Goal: Communication & Community: Ask a question

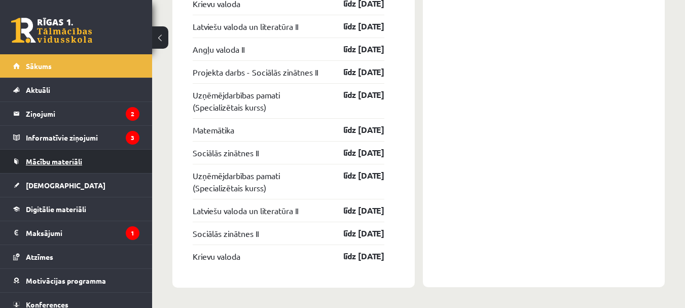
click at [56, 160] on span "Mācību materiāli" at bounding box center [54, 161] width 56 height 9
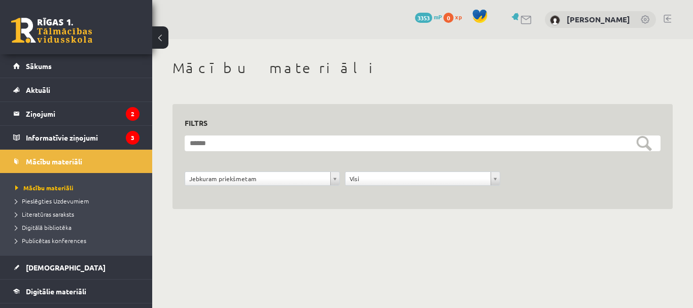
click at [333, 243] on div "**********" at bounding box center [422, 146] width 541 height 214
click at [40, 68] on span "Sākums" at bounding box center [39, 65] width 26 height 9
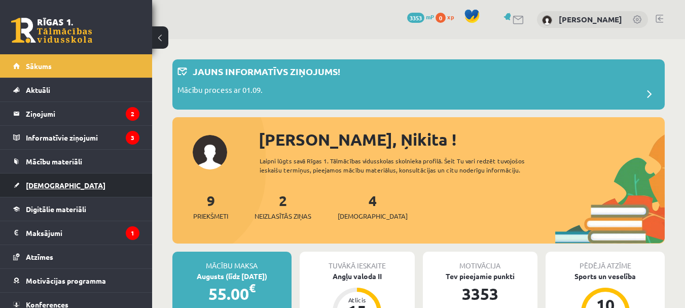
click at [53, 184] on span "[DEMOGRAPHIC_DATA]" at bounding box center [66, 185] width 80 height 9
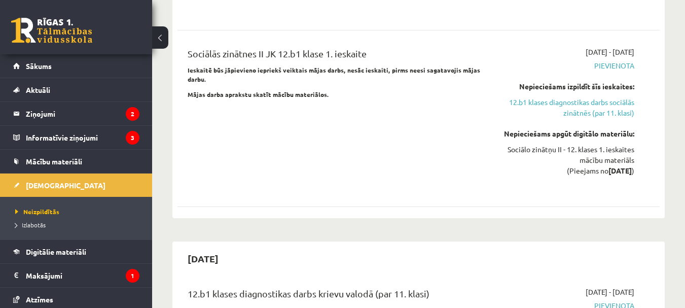
scroll to position [710, 0]
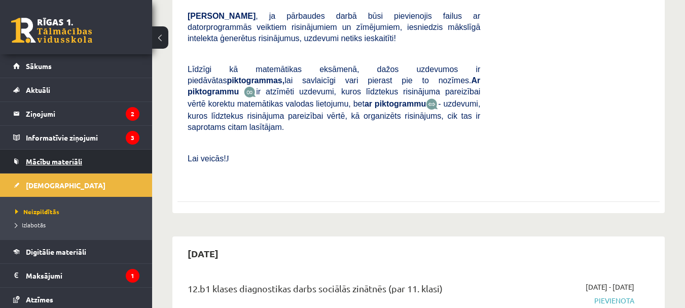
click at [42, 160] on span "Mācību materiāli" at bounding box center [54, 161] width 56 height 9
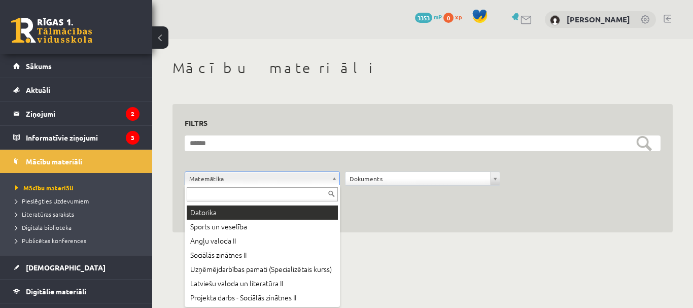
scroll to position [51, 0]
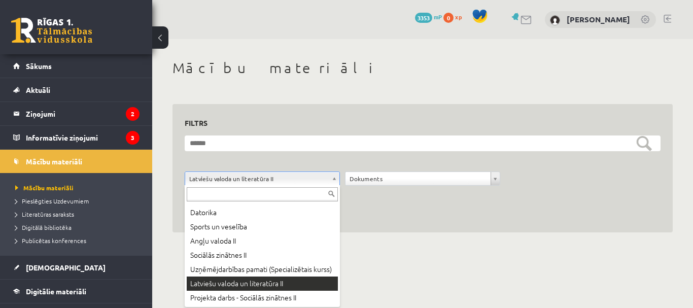
drag, startPoint x: 332, startPoint y: 182, endPoint x: 325, endPoint y: 187, distance: 9.1
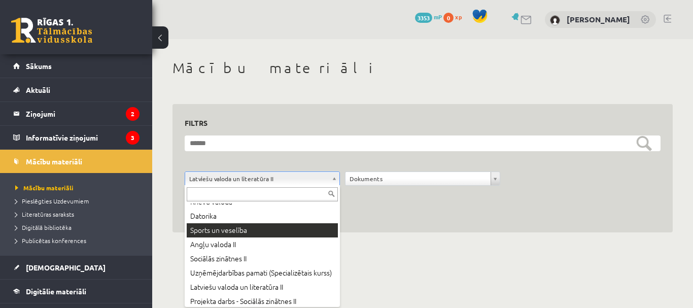
scroll to position [0, 0]
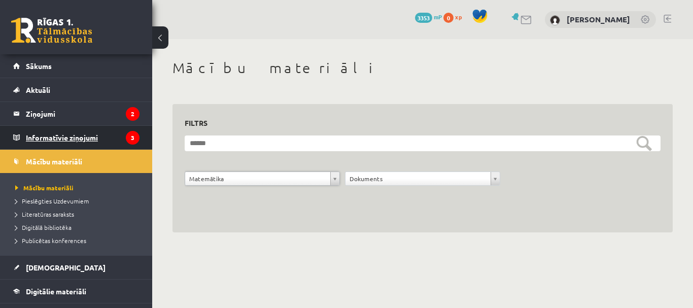
click at [77, 139] on legend "Informatīvie ziņojumi 3" at bounding box center [83, 137] width 114 height 23
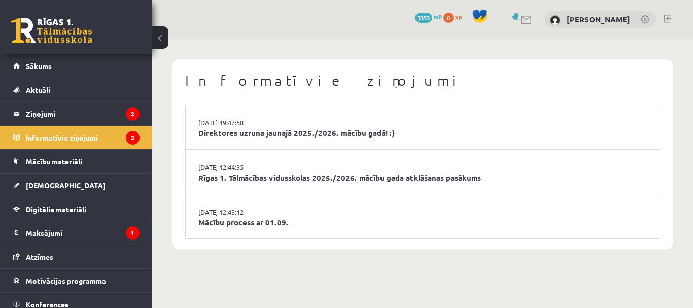
click at [254, 220] on link "Mācību process ar 01.09." at bounding box center [422, 223] width 448 height 12
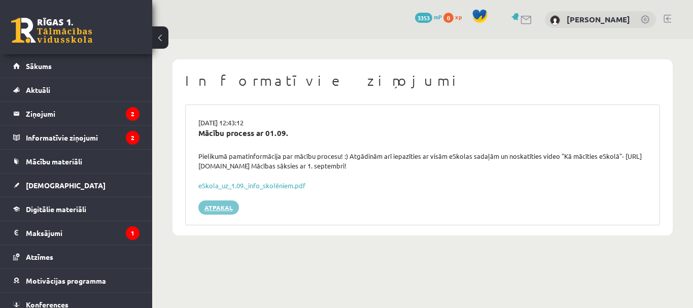
click at [215, 206] on link "Atpakaļ" at bounding box center [218, 207] width 41 height 14
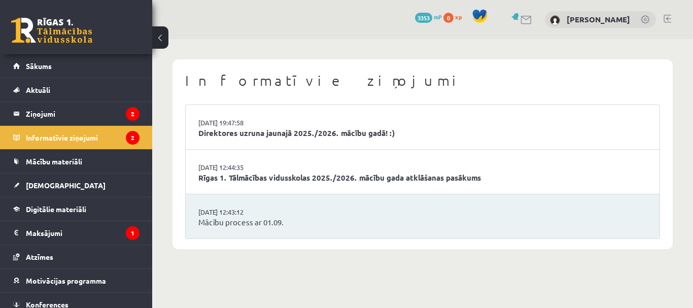
click at [272, 176] on link "Rīgas 1. Tālmācības vidusskolas 2025./2026. mācību gada atklāšanas pasākums" at bounding box center [422, 178] width 448 height 12
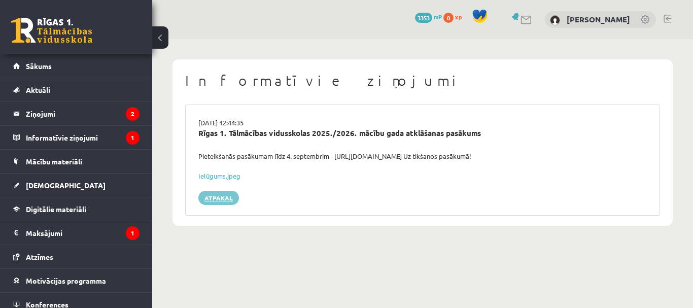
click at [216, 196] on link "Atpakaļ" at bounding box center [218, 198] width 41 height 14
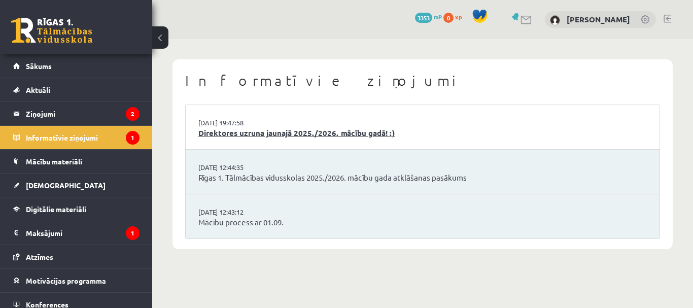
click at [278, 128] on link "Direktores uzruna jaunajā 2025./2026. mācību gadā! :)" at bounding box center [422, 133] width 448 height 12
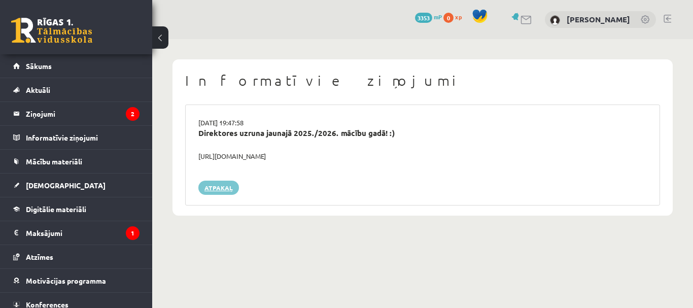
click at [228, 181] on link "Atpakaļ" at bounding box center [218, 188] width 41 height 14
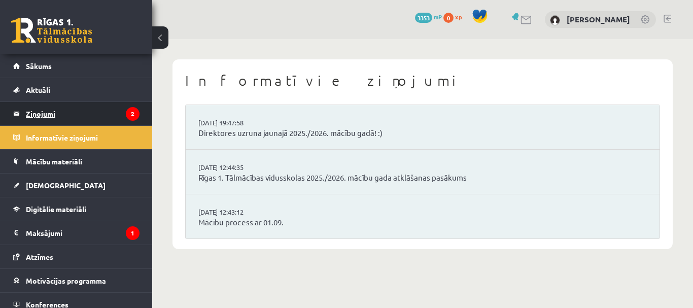
click at [50, 112] on legend "Ziņojumi 2" at bounding box center [83, 113] width 114 height 23
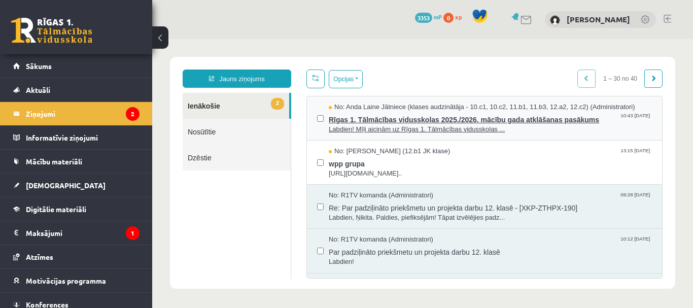
click at [388, 116] on span "Rīgas 1. Tālmācības vidusskolas 2025./2026. mācību gada atklāšanas pasākums" at bounding box center [490, 118] width 323 height 13
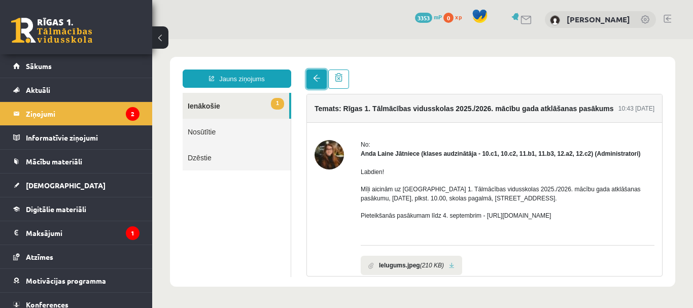
click at [319, 80] on span at bounding box center [316, 78] width 7 height 7
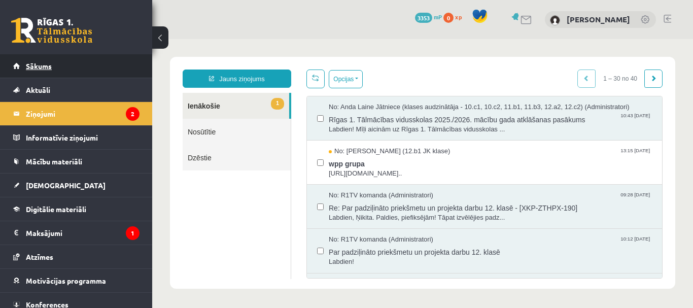
click at [37, 64] on span "Sākums" at bounding box center [39, 65] width 26 height 9
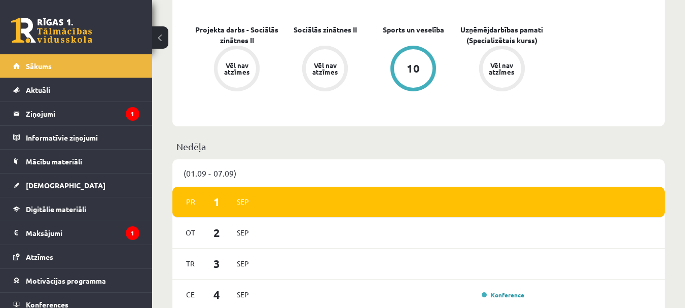
scroll to position [51, 0]
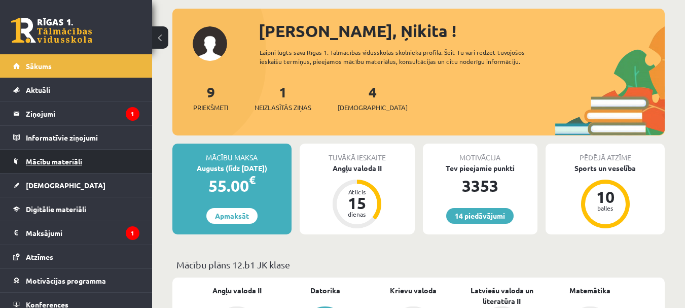
click at [33, 161] on span "Mācību materiāli" at bounding box center [54, 161] width 56 height 9
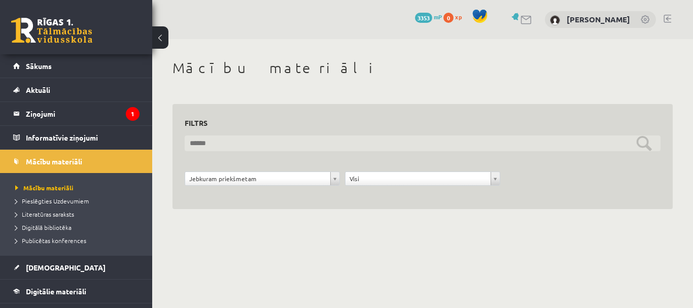
click at [645, 144] on input "text" at bounding box center [423, 143] width 476 height 16
click at [322, 144] on input "text" at bounding box center [423, 143] width 476 height 16
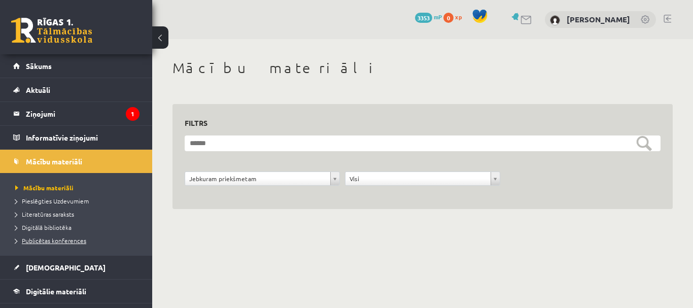
click at [55, 239] on span "Publicētas konferences" at bounding box center [50, 240] width 71 height 8
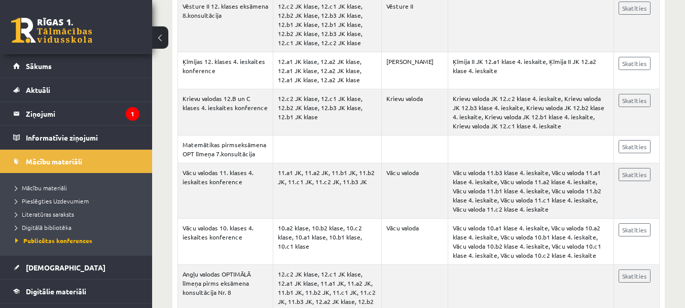
scroll to position [1573, 0]
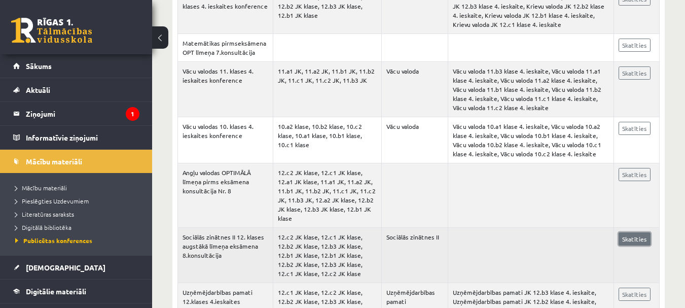
click at [639, 232] on link "Skatīties" at bounding box center [635, 238] width 32 height 13
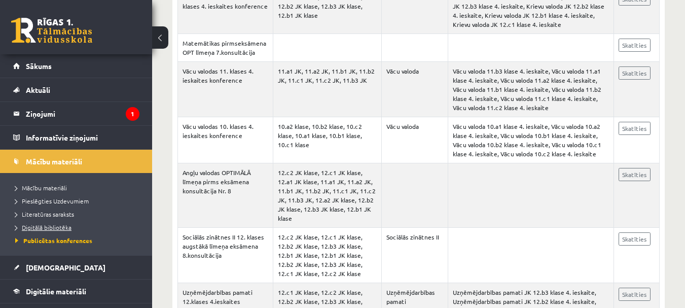
click at [49, 224] on span "Digitālā bibliotēka" at bounding box center [43, 227] width 56 height 8
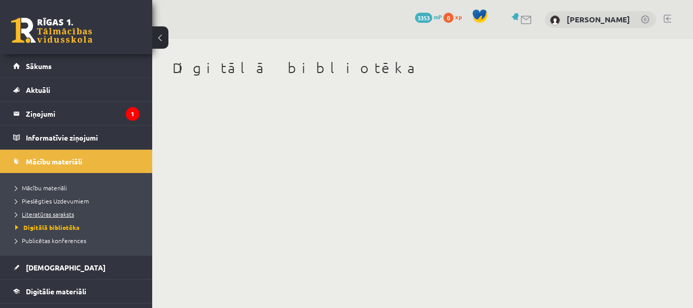
click at [41, 211] on span "Literatūras saraksts" at bounding box center [44, 214] width 59 height 8
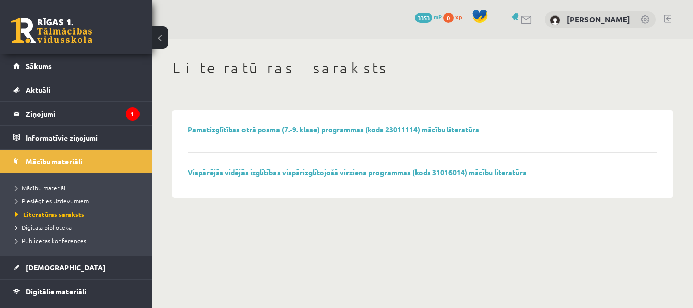
click at [49, 204] on link "Pieslēgties Uzdevumiem" at bounding box center [78, 200] width 127 height 9
click at [52, 183] on link "Mācību materiāli" at bounding box center [78, 187] width 127 height 9
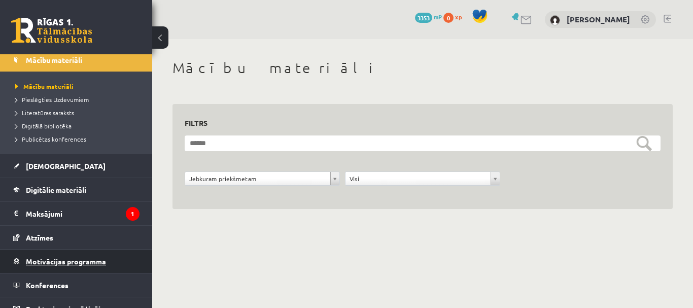
scroll to position [114, 0]
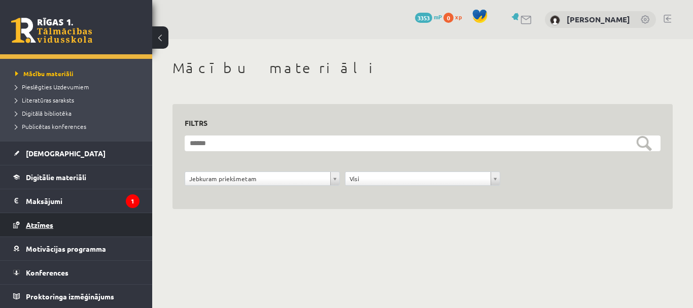
click at [40, 223] on span "Atzīmes" at bounding box center [39, 224] width 27 height 9
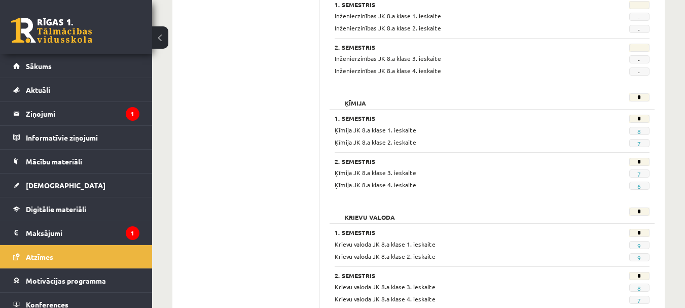
scroll to position [516, 0]
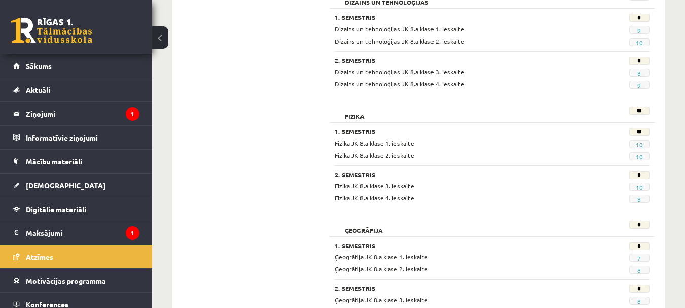
click at [639, 144] on link "10" at bounding box center [639, 145] width 7 height 8
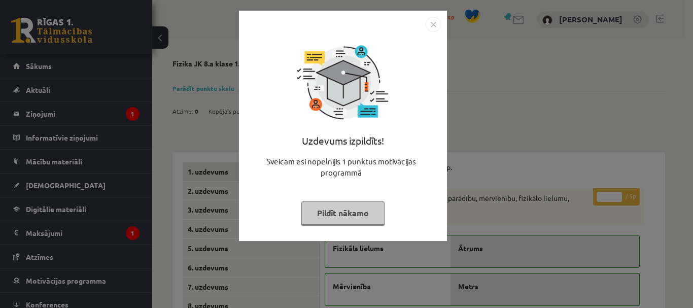
click at [434, 24] on img "Close" at bounding box center [433, 24] width 15 height 15
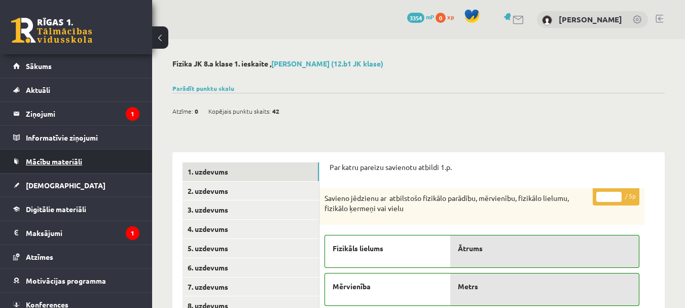
click at [57, 163] on span "Mācību materiāli" at bounding box center [54, 161] width 56 height 9
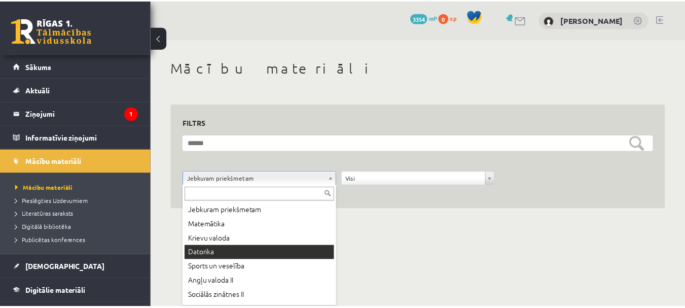
scroll to position [51, 0]
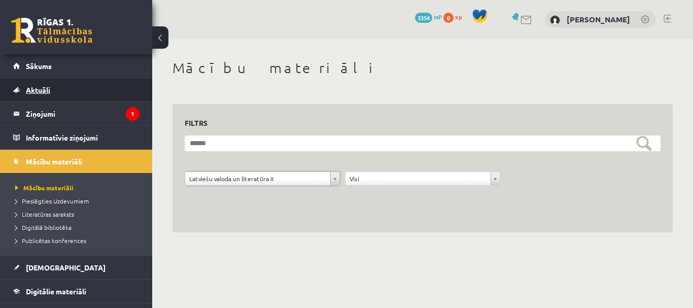
click at [38, 91] on span "Aktuāli" at bounding box center [38, 89] width 24 height 9
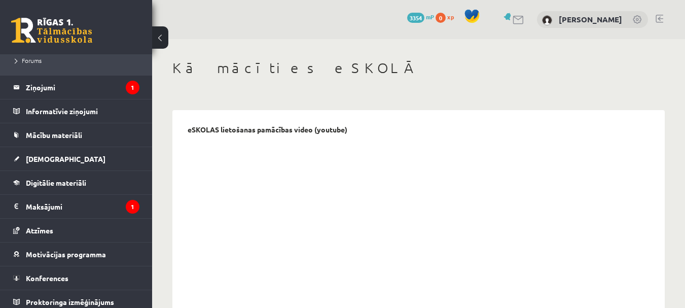
scroll to position [259, 0]
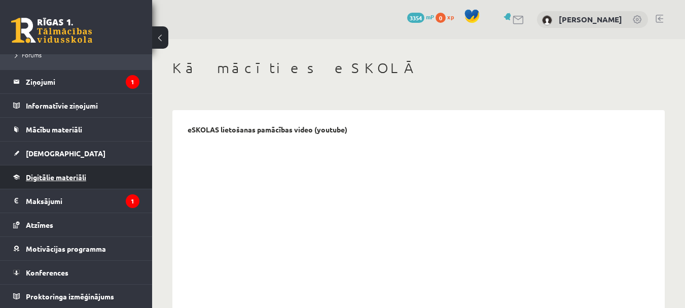
click at [62, 175] on span "Digitālie materiāli" at bounding box center [56, 176] width 60 height 9
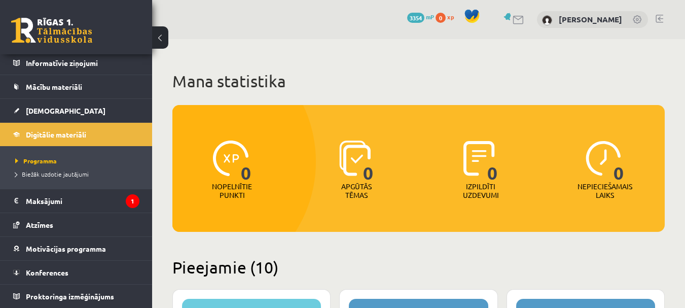
click at [366, 159] on span "0" at bounding box center [368, 162] width 11 height 42
drag, startPoint x: 504, startPoint y: 159, endPoint x: 586, endPoint y: 146, distance: 82.8
click at [505, 159] on div "0 Izpildīti uzdevumi" at bounding box center [481, 170] width 119 height 70
click at [606, 146] on img at bounding box center [604, 159] width 36 height 36
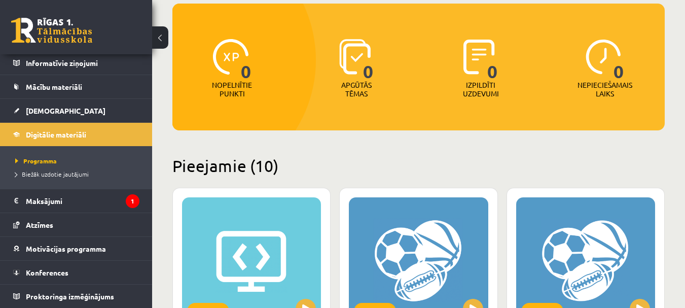
click at [221, 168] on h2 "Pieejamie (10)" at bounding box center [418, 166] width 493 height 20
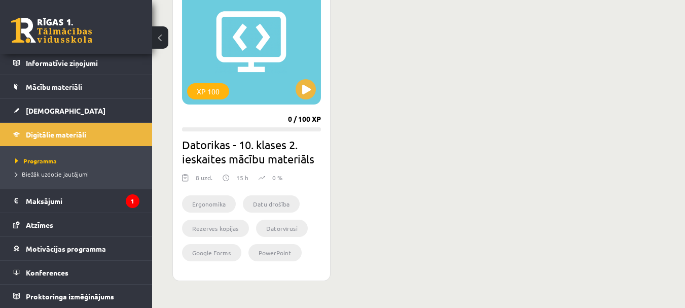
scroll to position [1250, 0]
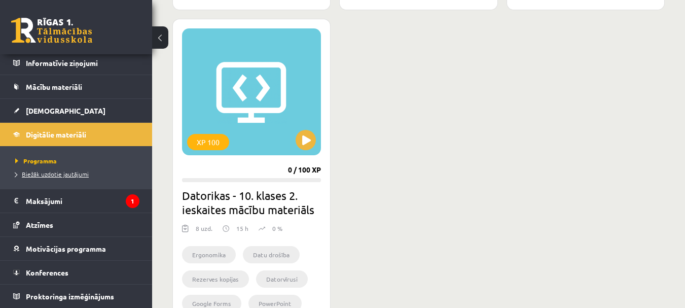
click at [58, 175] on span "Biežāk uzdotie jautājumi" at bounding box center [52, 174] width 74 height 8
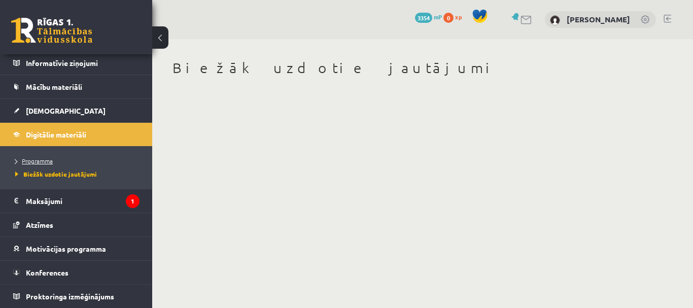
click at [34, 161] on span "Programma" at bounding box center [34, 161] width 38 height 8
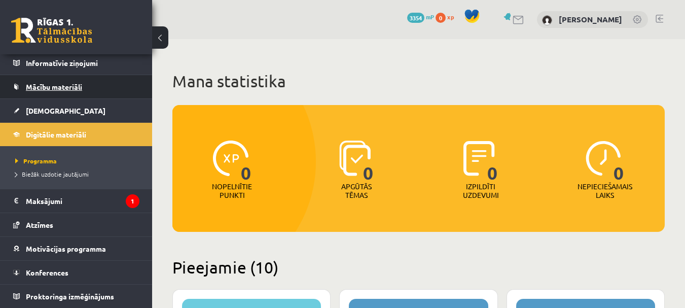
click at [57, 88] on span "Mācību materiāli" at bounding box center [54, 86] width 56 height 9
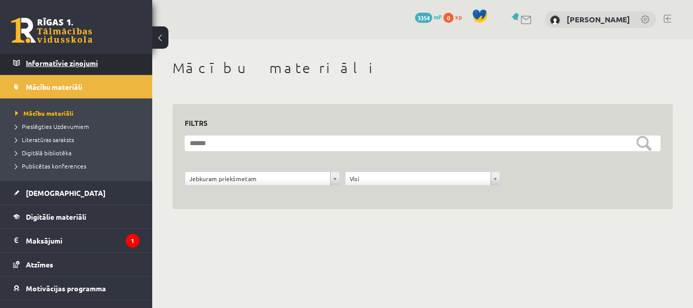
click at [58, 62] on legend "Informatīvie ziņojumi 0" at bounding box center [83, 62] width 114 height 23
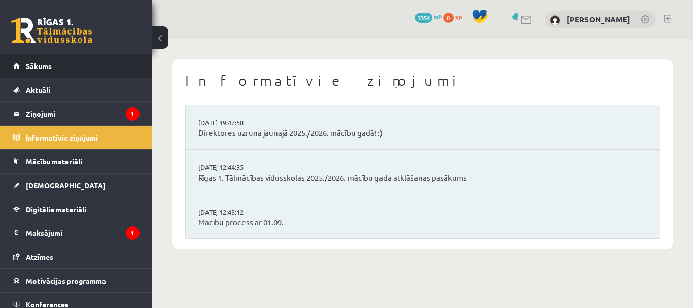
click at [34, 64] on span "Sākums" at bounding box center [39, 65] width 26 height 9
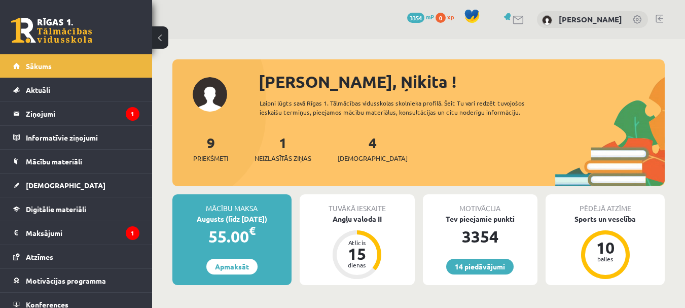
click at [659, 18] on link at bounding box center [660, 19] width 8 height 8
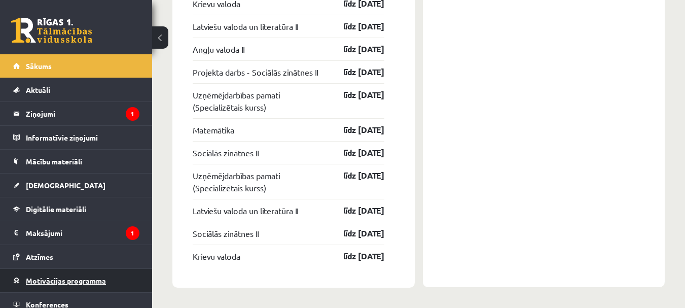
scroll to position [32, 0]
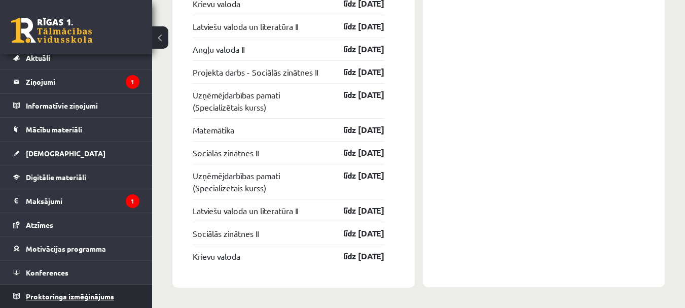
click at [85, 294] on span "Proktoringa izmēģinājums" at bounding box center [70, 296] width 88 height 9
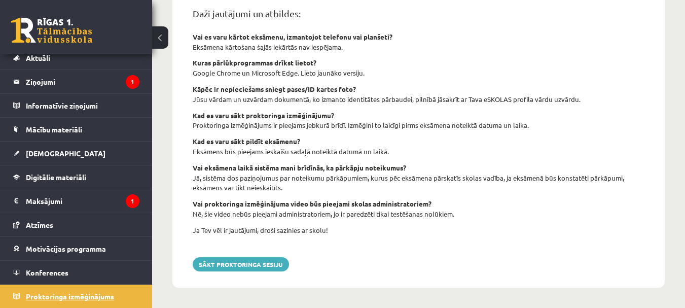
scroll to position [433, 0]
click at [54, 178] on span "Digitālie materiāli" at bounding box center [56, 176] width 60 height 9
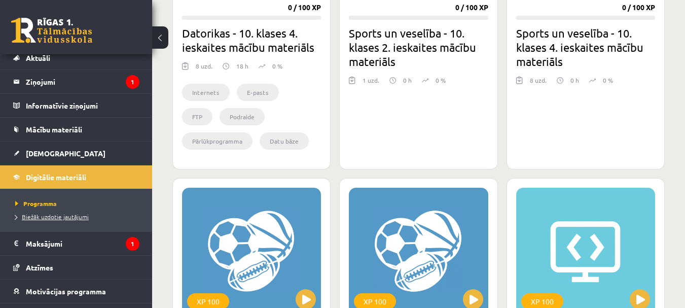
click at [68, 217] on span "Biežāk uzdotie jautājumi" at bounding box center [52, 217] width 74 height 8
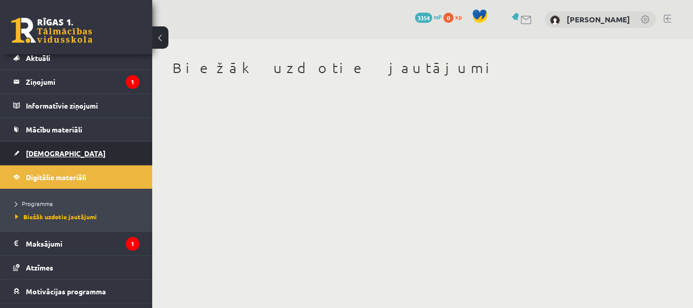
click at [53, 153] on span "[DEMOGRAPHIC_DATA]" at bounding box center [66, 153] width 80 height 9
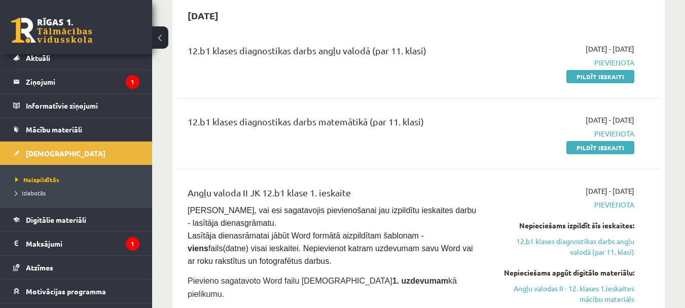
scroll to position [203, 0]
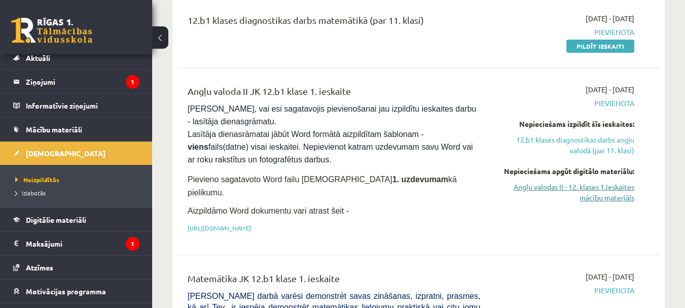
click at [603, 196] on link "Angļu valodas II - 12. klases 1.ieskaites mācību materiāls" at bounding box center [565, 192] width 139 height 21
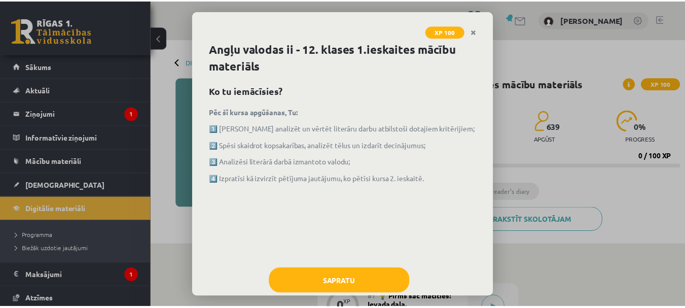
scroll to position [22, 0]
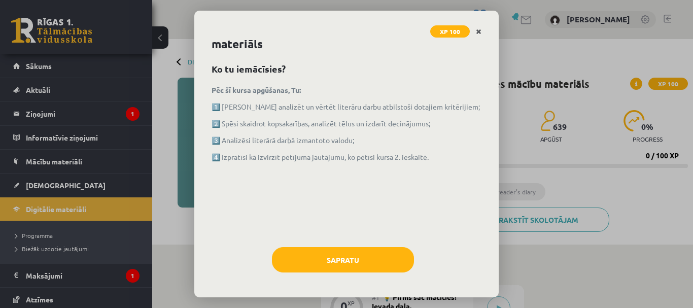
click at [480, 30] on icon "Close" at bounding box center [479, 31] width 6 height 7
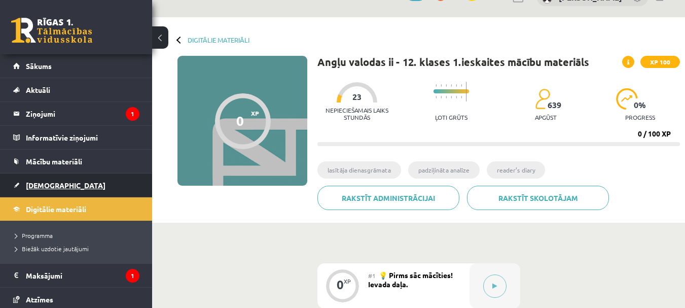
click at [49, 183] on span "[DEMOGRAPHIC_DATA]" at bounding box center [66, 185] width 80 height 9
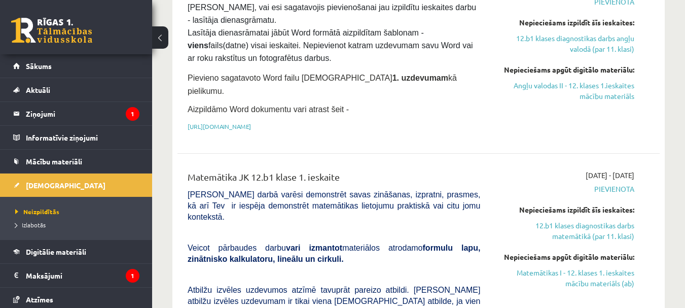
scroll to position [355, 0]
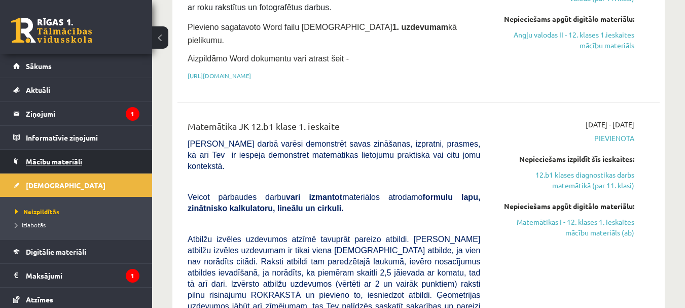
click at [58, 161] on span "Mācību materiāli" at bounding box center [54, 161] width 56 height 9
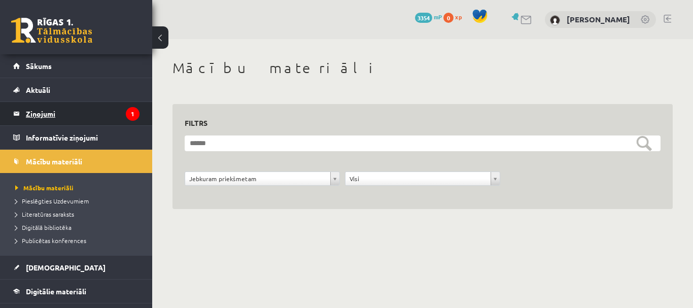
click at [42, 111] on legend "Ziņojumi 1" at bounding box center [83, 113] width 114 height 23
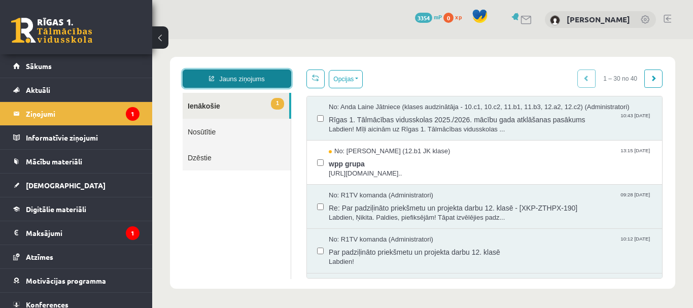
click at [236, 74] on link "Jauns ziņojums" at bounding box center [237, 79] width 109 height 18
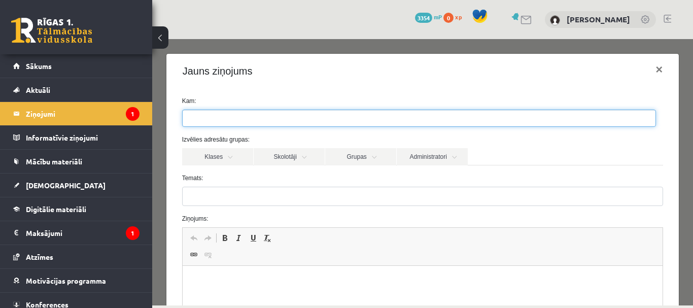
click at [205, 115] on input "search" at bounding box center [201, 118] width 36 height 16
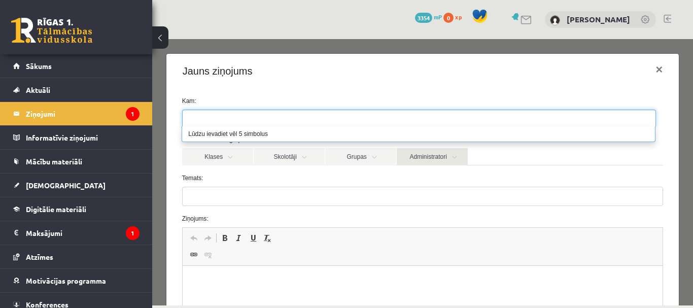
click at [434, 157] on link "Administratori" at bounding box center [432, 156] width 71 height 17
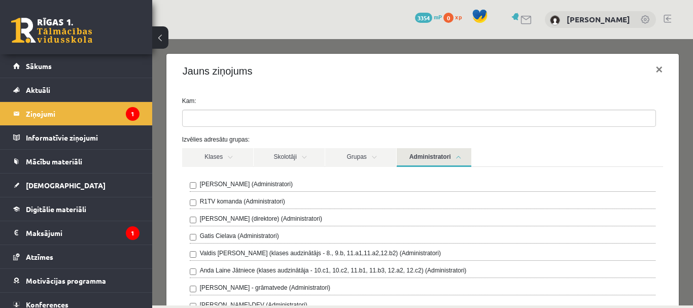
scroll to position [51, 0]
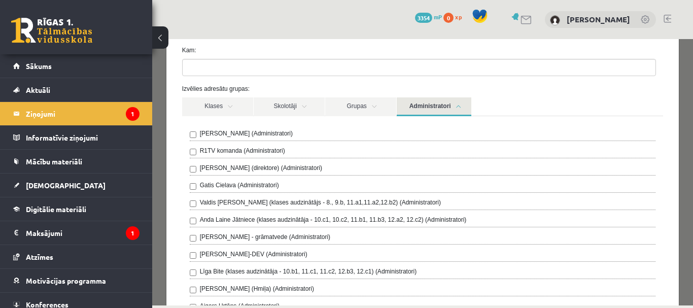
click at [222, 151] on label "R1TV komanda (Administratori)" at bounding box center [242, 150] width 85 height 9
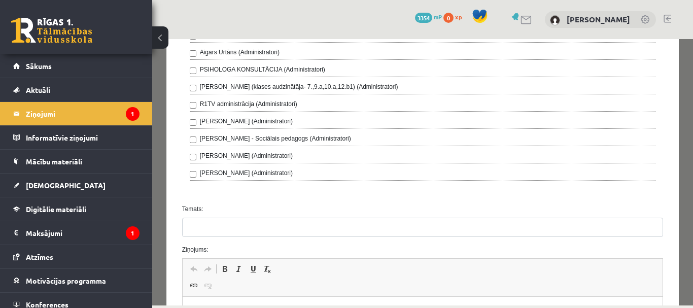
scroll to position [406, 0]
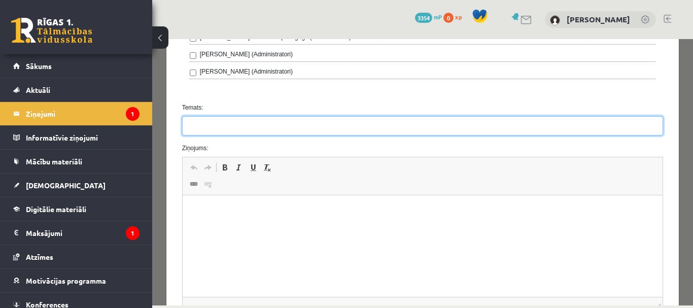
click at [201, 124] on input "Temats:" at bounding box center [422, 125] width 481 height 19
type input "**********"
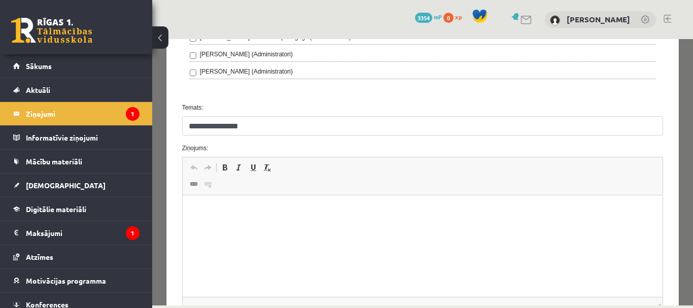
click at [228, 215] on p "Editor, wiswyg-editor-47363754950880-1756737233-559" at bounding box center [422, 210] width 460 height 11
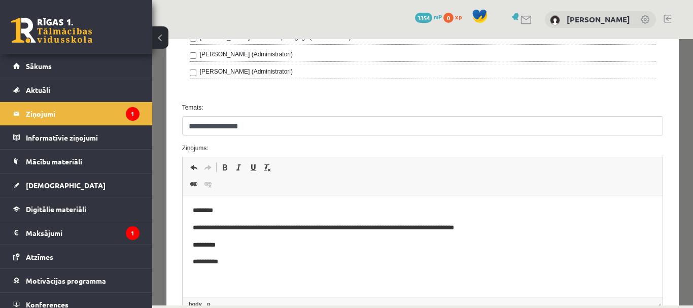
click at [227, 226] on p "**********" at bounding box center [418, 228] width 453 height 11
click at [507, 228] on p "**********" at bounding box center [418, 228] width 453 height 11
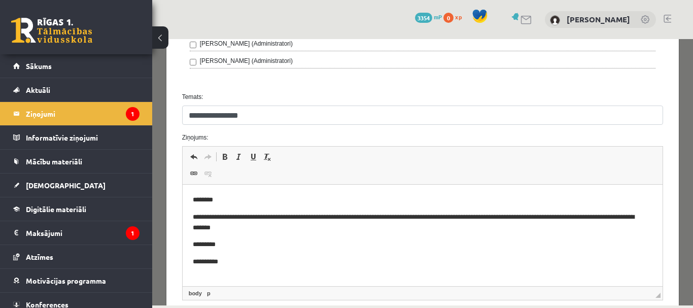
scroll to position [518, 0]
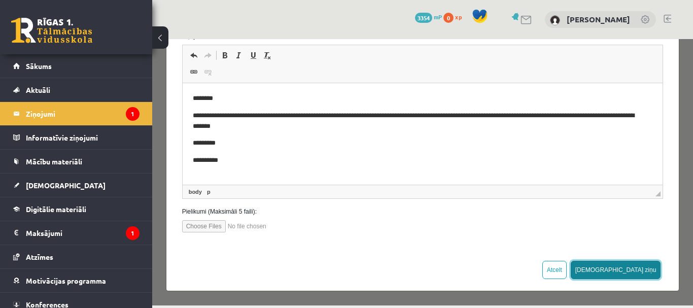
click at [641, 267] on button "[DEMOGRAPHIC_DATA] ziņu" at bounding box center [616, 270] width 90 height 18
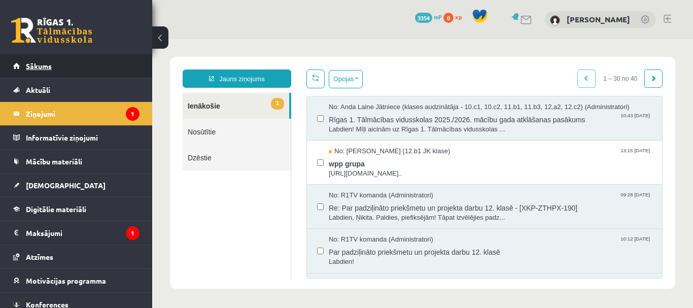
scroll to position [0, 0]
click at [44, 65] on span "Sākums" at bounding box center [39, 65] width 26 height 9
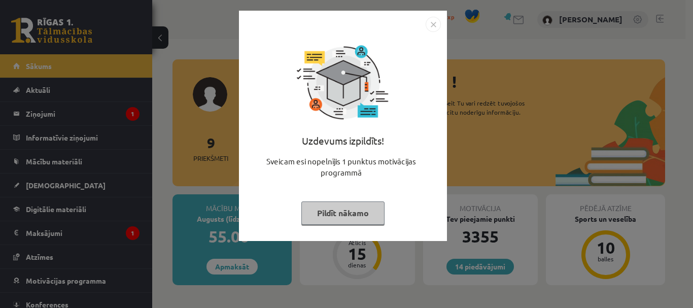
click at [348, 207] on button "Pildīt nākamo" at bounding box center [342, 212] width 83 height 23
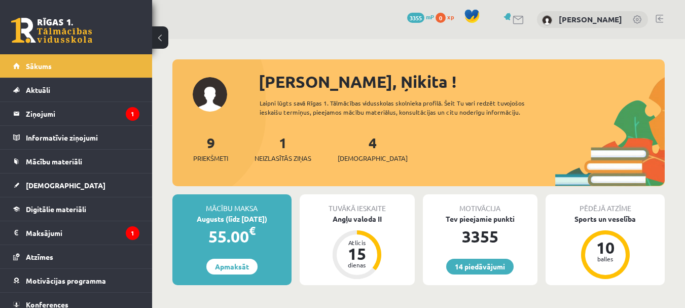
click at [158, 34] on button at bounding box center [160, 37] width 16 height 22
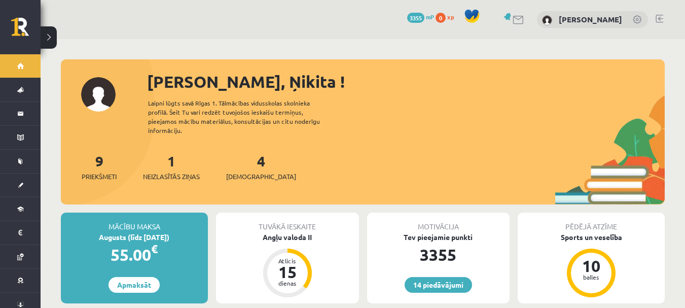
click at [51, 37] on button at bounding box center [49, 37] width 16 height 22
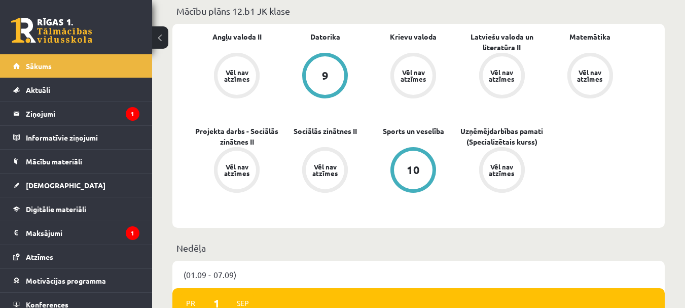
scroll to position [254, 0]
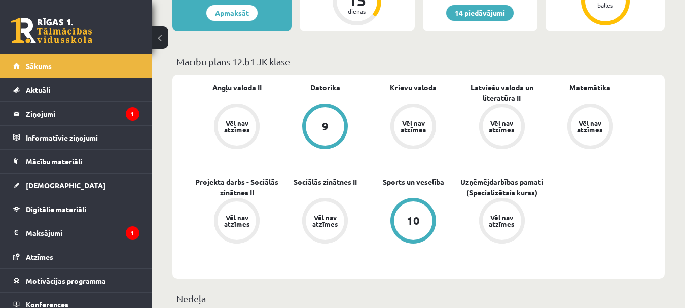
click at [34, 68] on span "Sākums" at bounding box center [39, 65] width 26 height 9
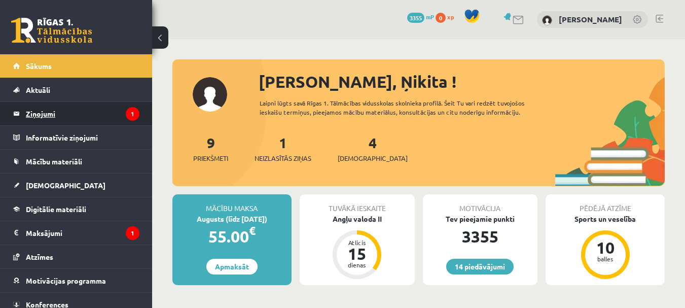
click at [37, 113] on legend "Ziņojumi 1" at bounding box center [83, 113] width 114 height 23
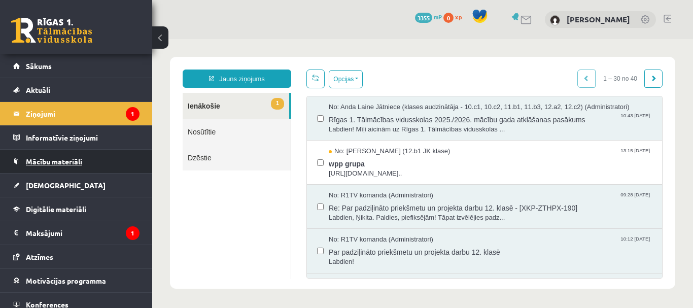
click at [55, 160] on span "Mācību materiāli" at bounding box center [54, 161] width 56 height 9
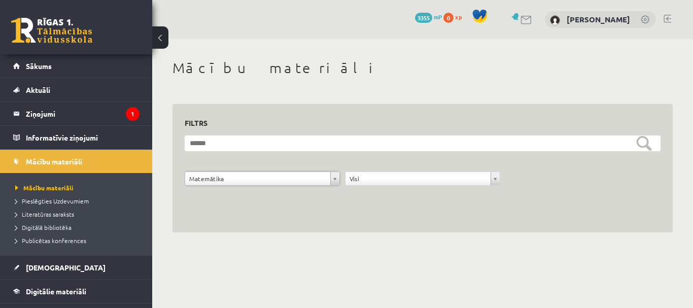
click at [665, 16] on link at bounding box center [668, 19] width 8 height 8
